Goal: Check status: Check status

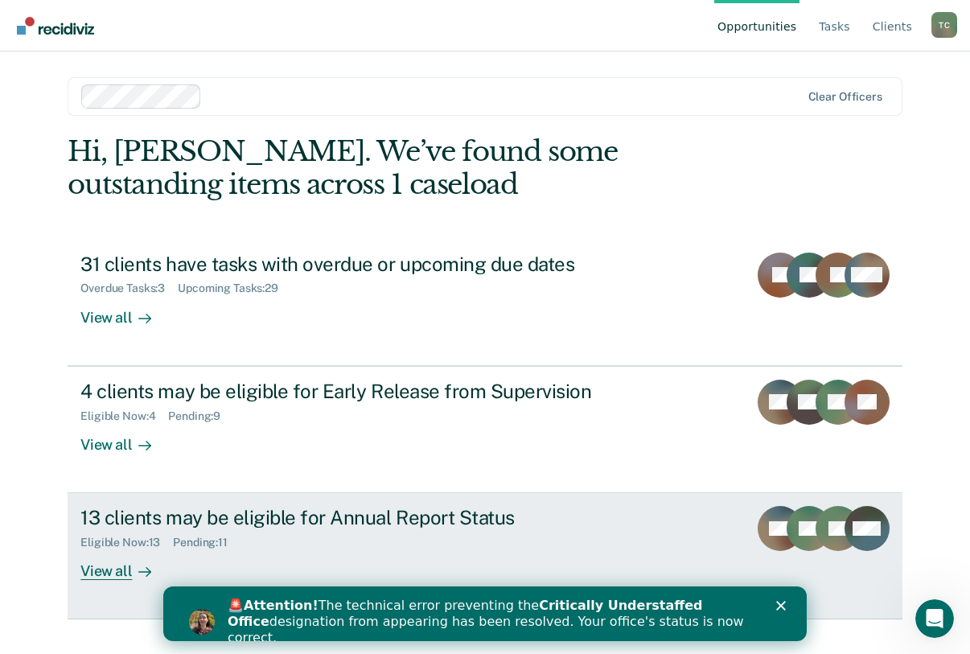
click at [274, 535] on div "Eligible Now : 13 Pending : 11" at bounding box center [362, 539] width 564 height 20
